Goal: Manage account settings

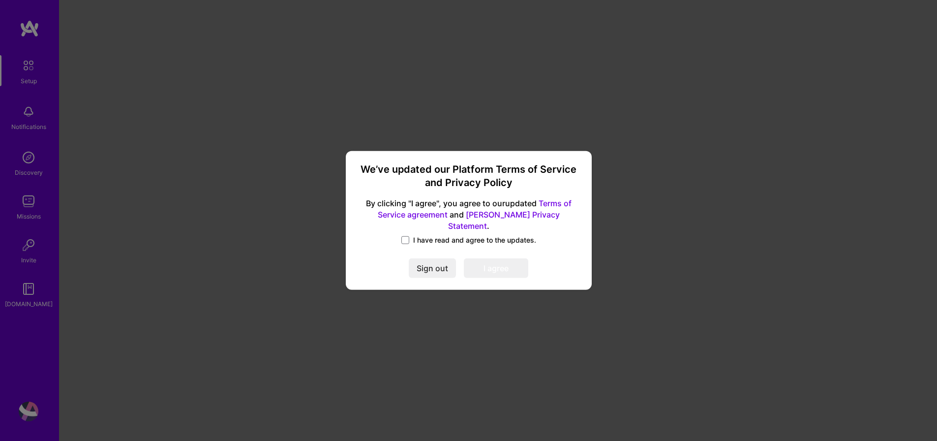
click at [410, 237] on label "I have read and agree to the updates." at bounding box center [468, 240] width 135 height 10
click at [0, 0] on input "I have read and agree to the updates." at bounding box center [0, 0] width 0 height 0
click at [507, 266] on button "I agree" at bounding box center [496, 269] width 64 height 20
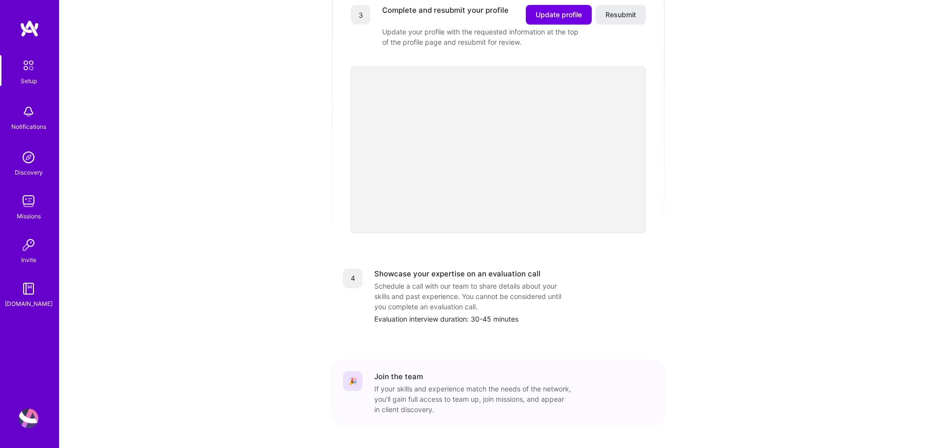
scroll to position [345, 0]
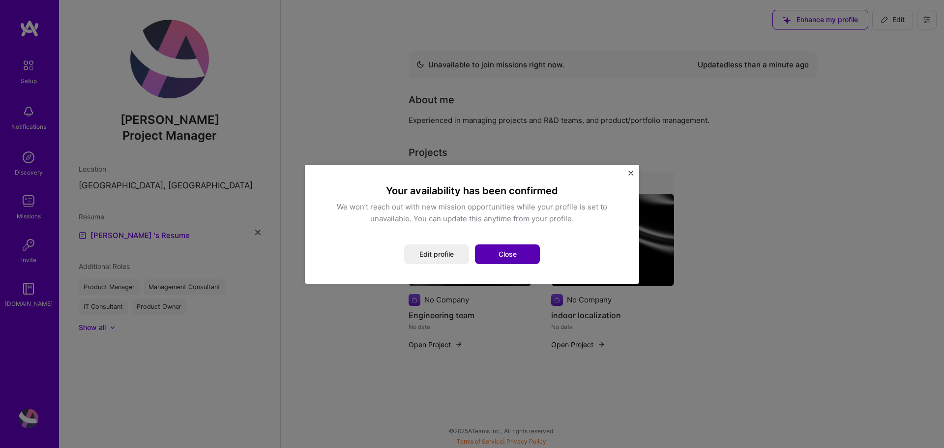
click at [509, 250] on button "Close" at bounding box center [507, 254] width 65 height 20
